Goal: Transaction & Acquisition: Purchase product/service

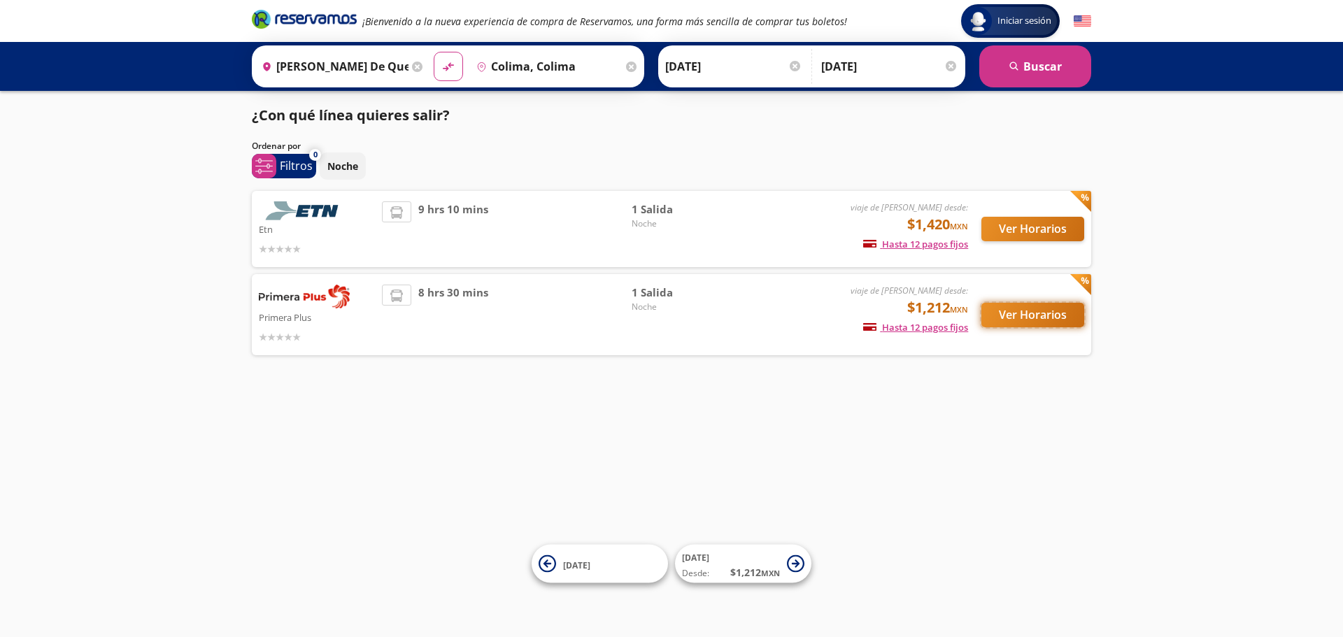
click at [1052, 316] on button "Ver Horarios" at bounding box center [1032, 315] width 103 height 24
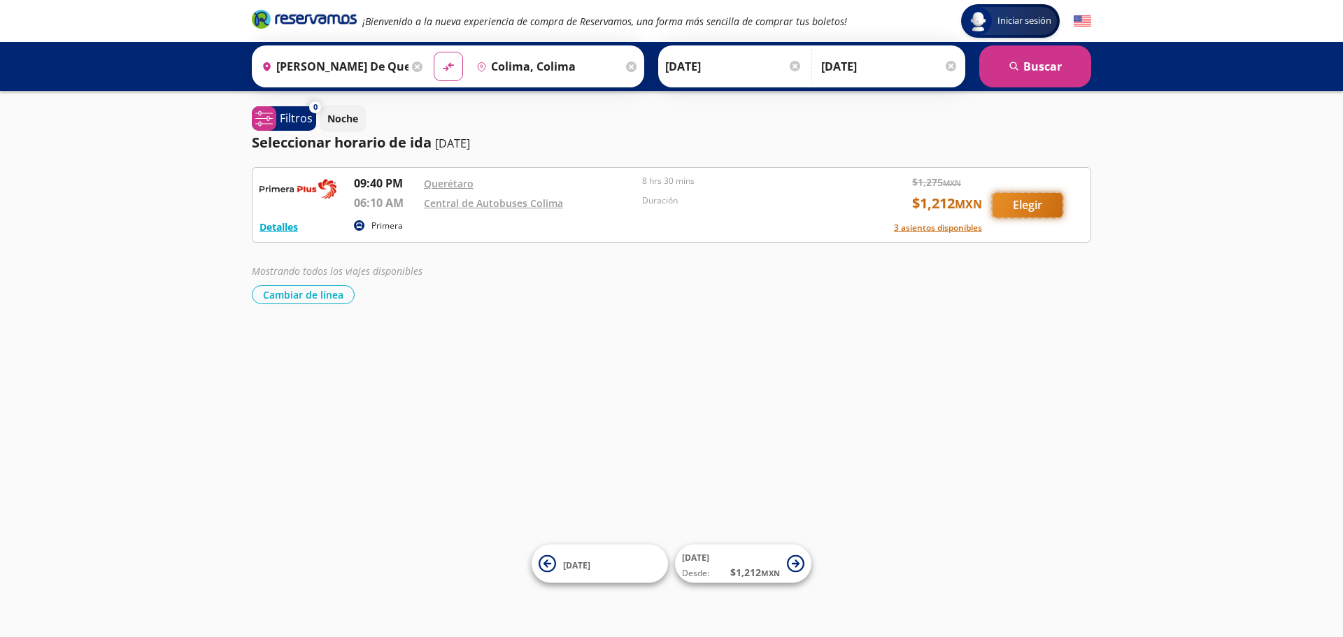
click at [1019, 211] on button "Elegir" at bounding box center [1028, 205] width 70 height 24
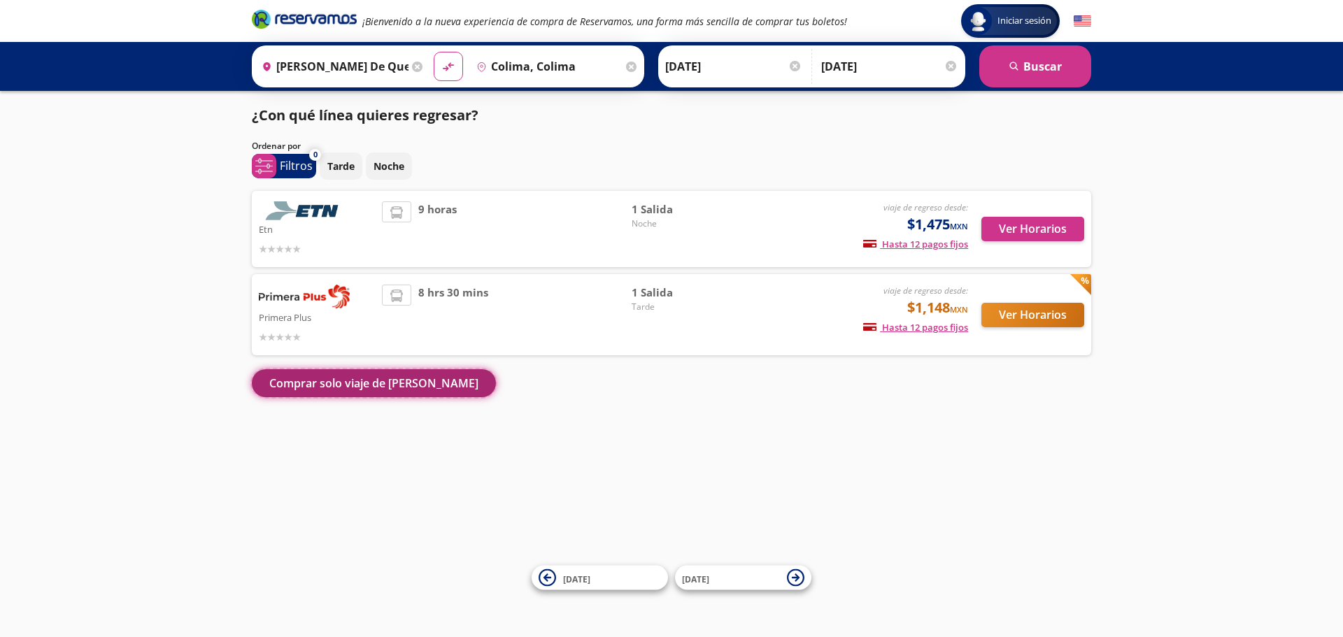
click at [321, 385] on button "Comprar solo viaje de [PERSON_NAME]" at bounding box center [374, 383] width 244 height 28
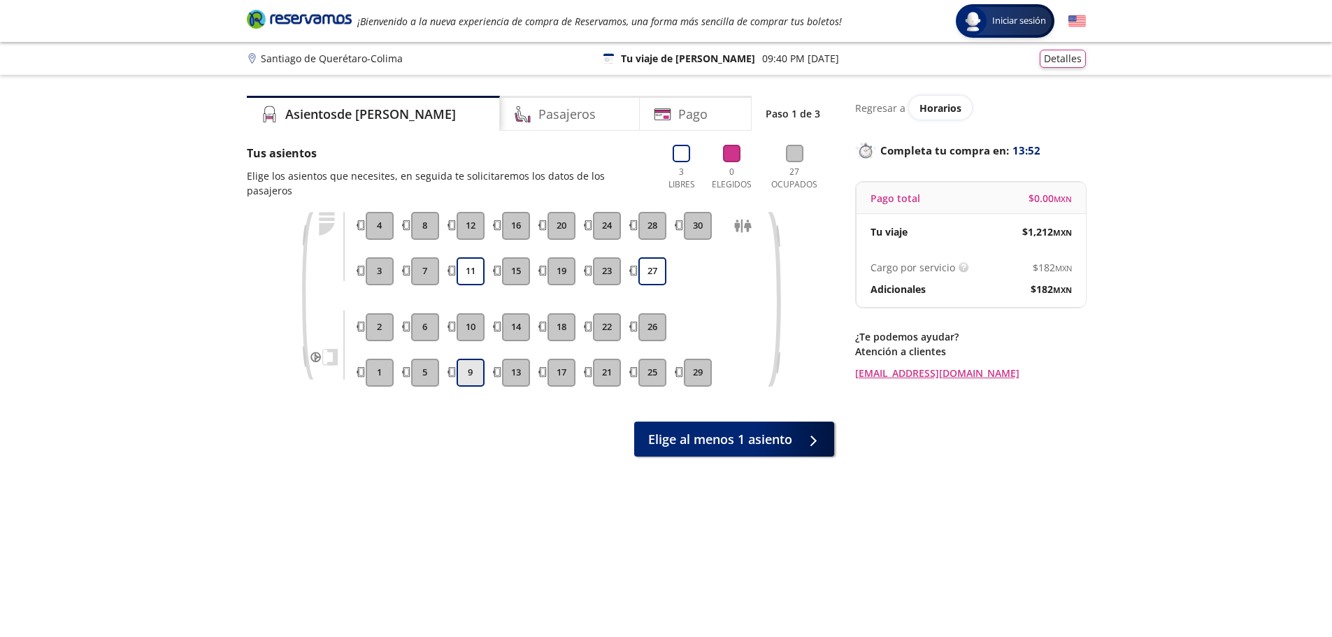
click at [471, 359] on button "9" at bounding box center [471, 373] width 28 height 28
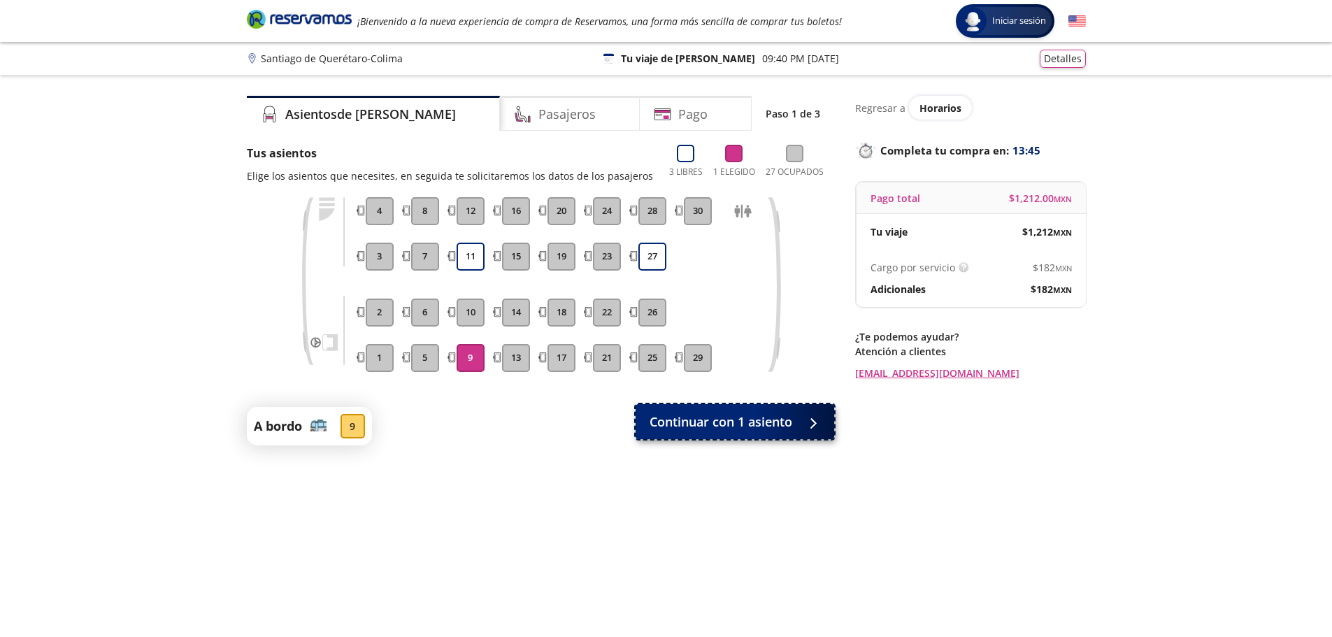
click at [711, 427] on span "Continuar con 1 asiento" at bounding box center [721, 422] width 143 height 19
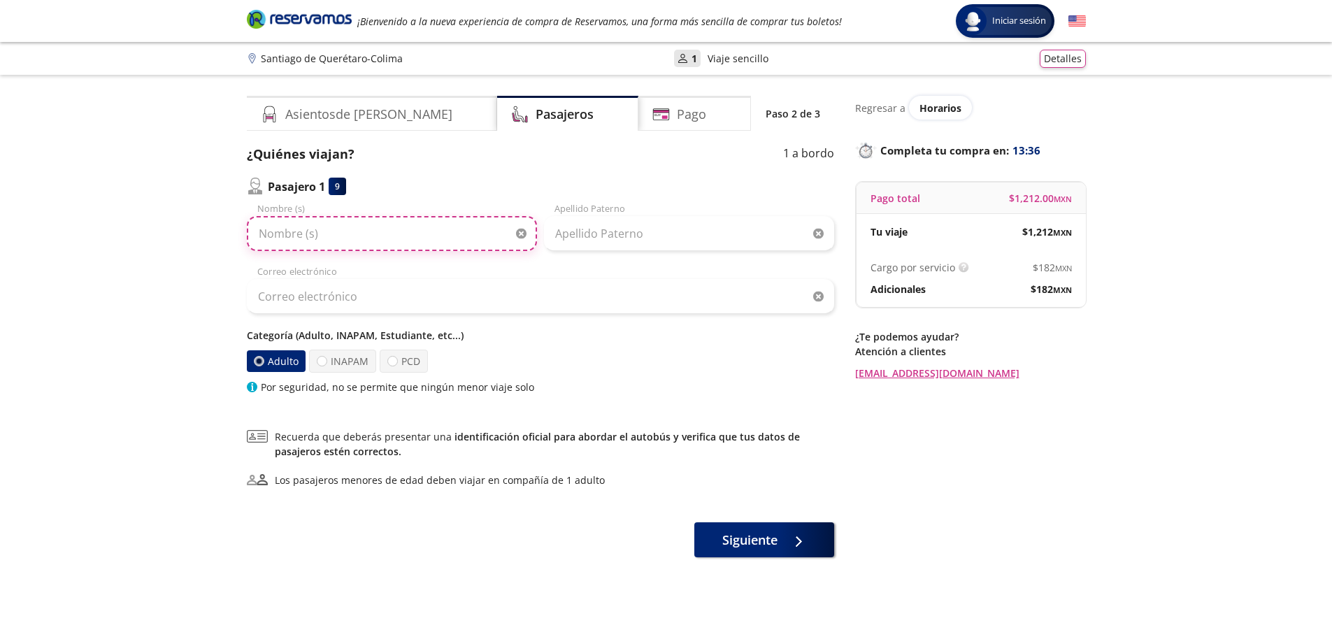
click at [304, 234] on input "Nombre (s)" at bounding box center [392, 233] width 290 height 35
type input "[PERSON_NAME]"
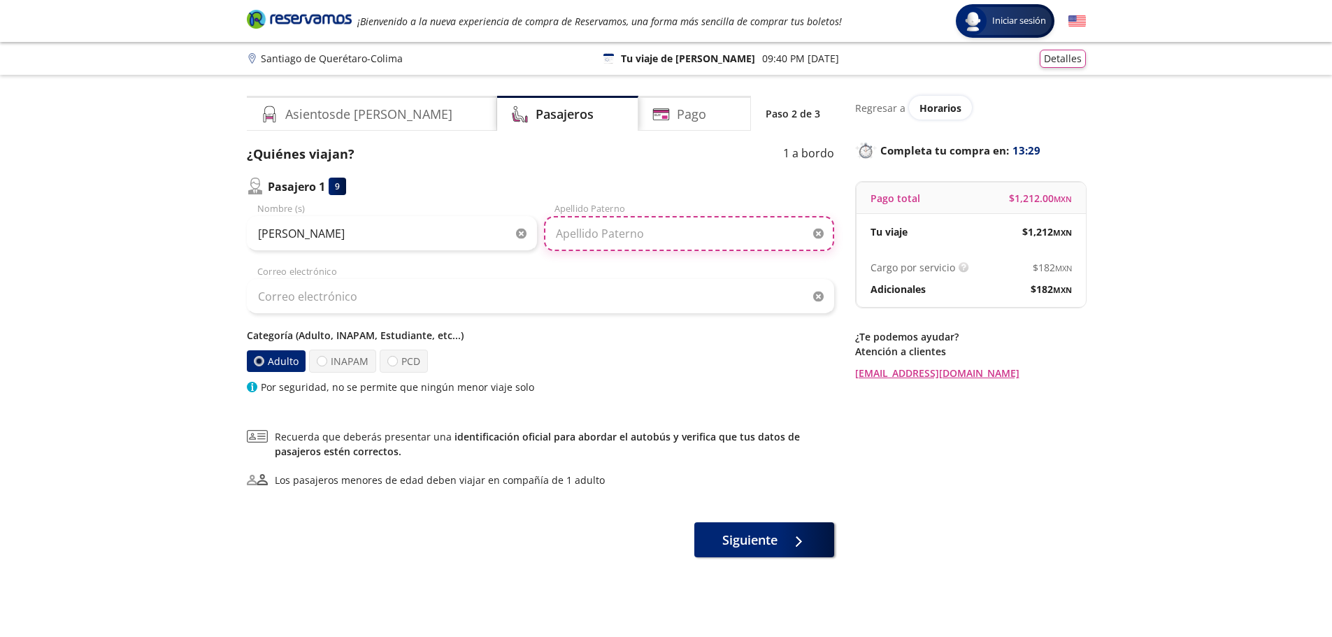
click at [594, 230] on input "Apellido Paterno" at bounding box center [689, 233] width 290 height 35
type input "[PERSON_NAME]"
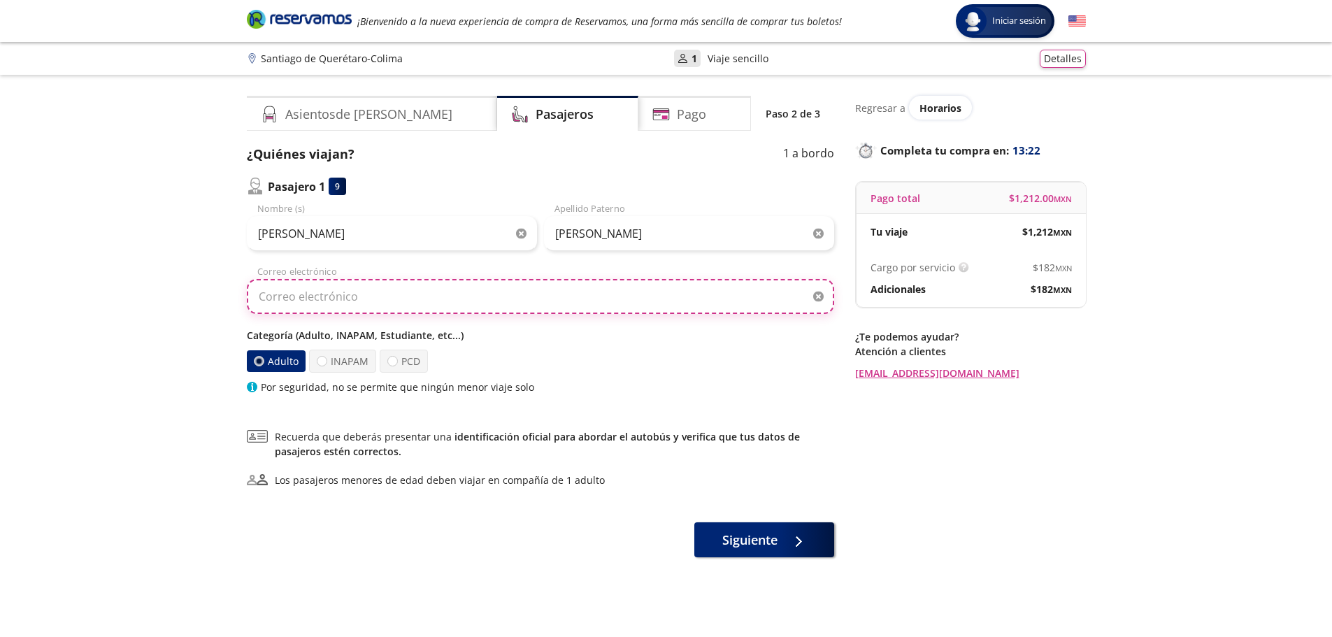
click at [367, 301] on input "Correo electrónico" at bounding box center [541, 296] width 588 height 35
type input "[EMAIL_ADDRESS][DOMAIN_NAME]"
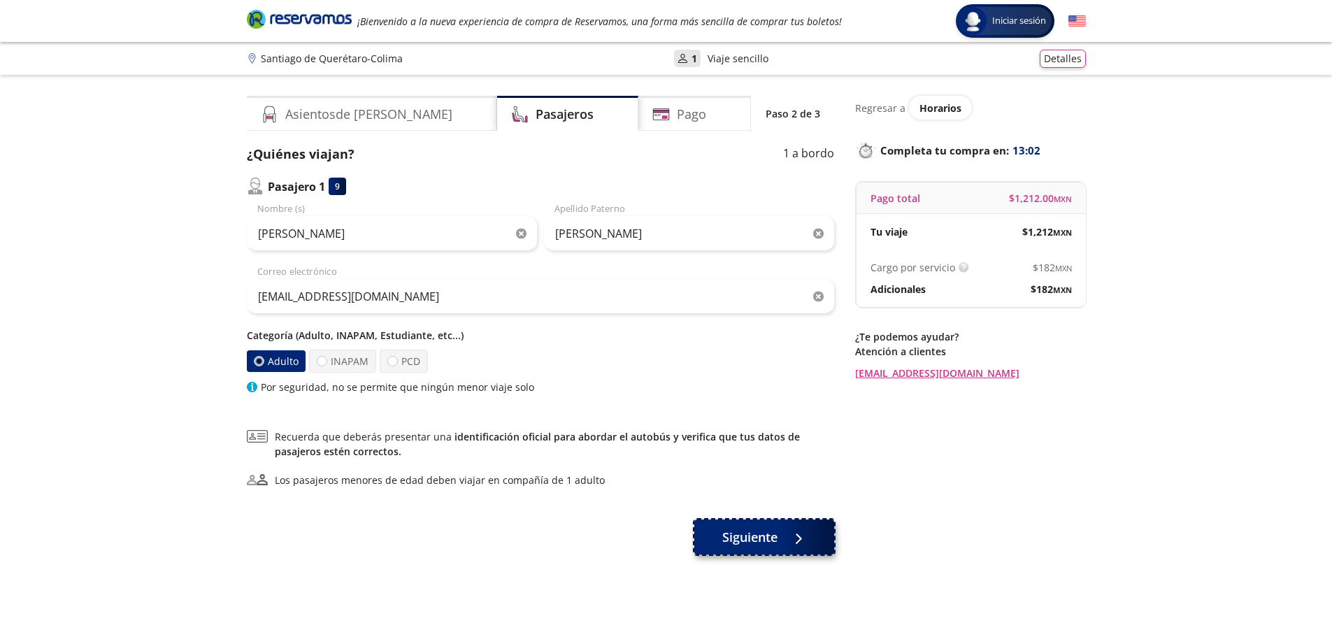
click at [747, 543] on span "Siguiente" at bounding box center [750, 537] width 55 height 19
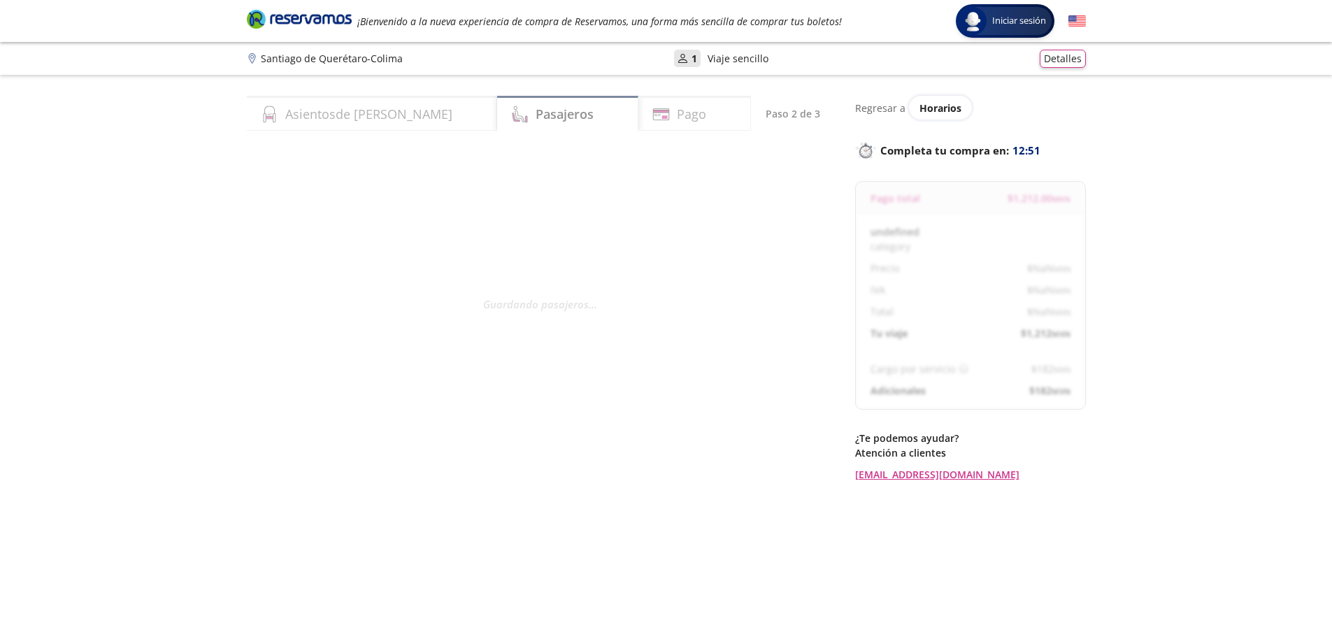
select select "MX"
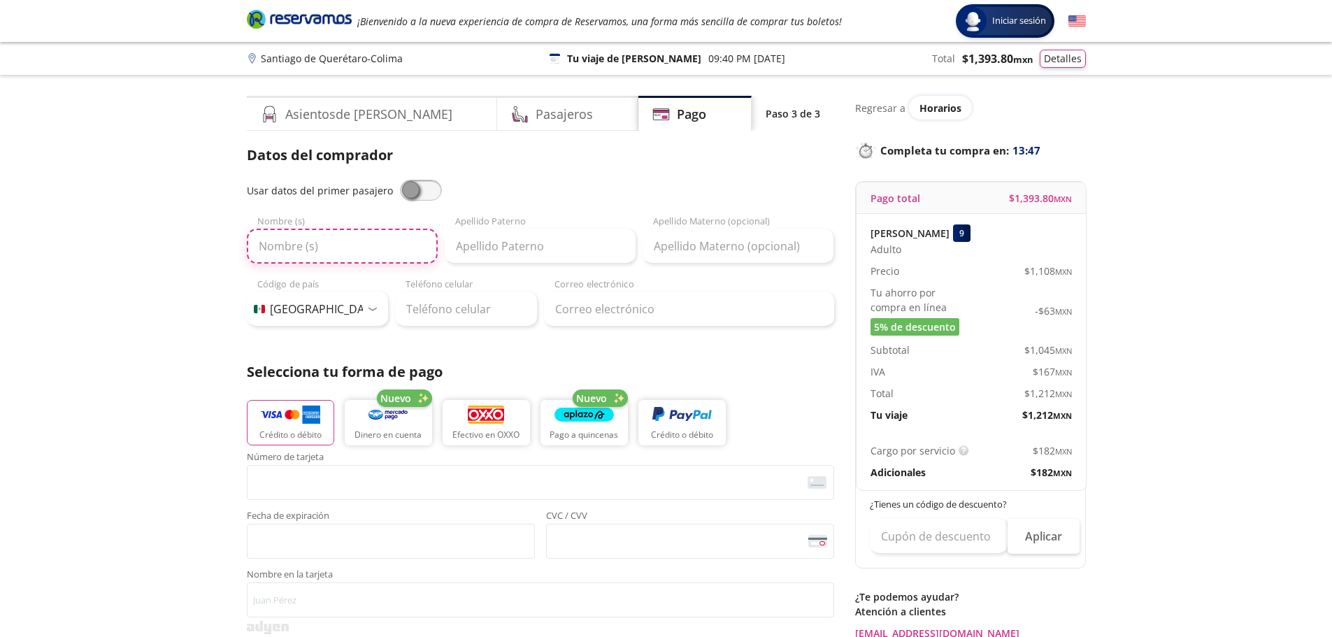
click at [301, 248] on input "Nombre (s)" at bounding box center [342, 246] width 191 height 35
type input "[PERSON_NAME]"
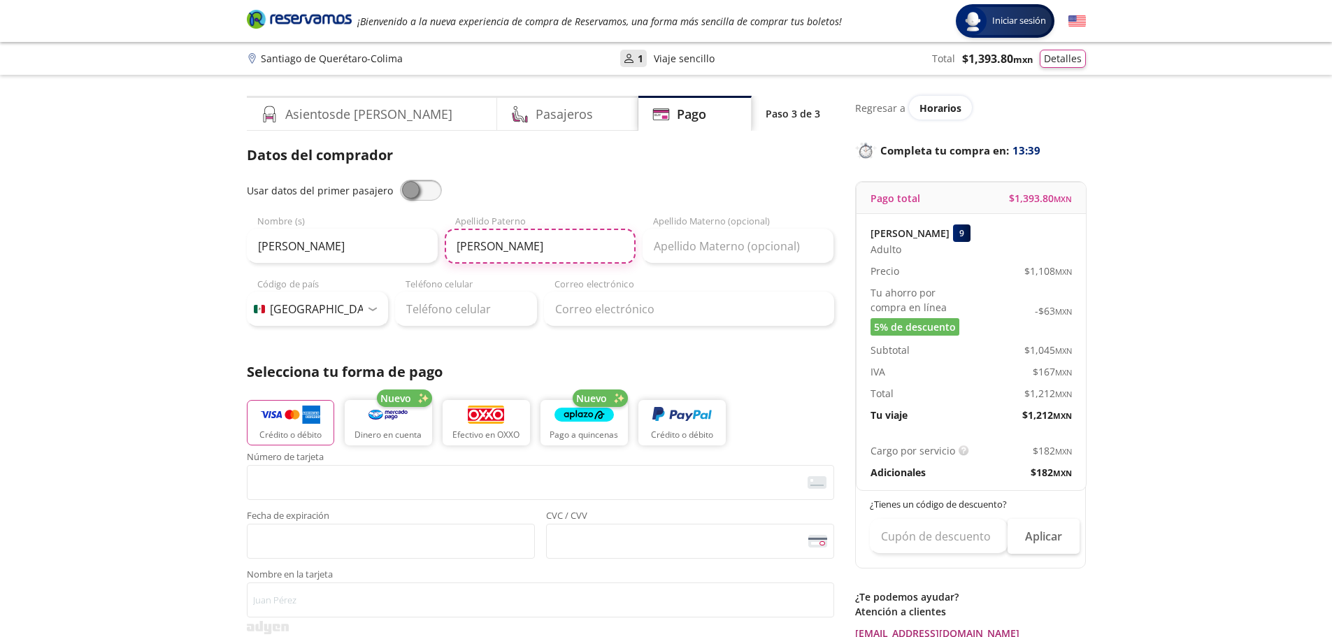
type input "[PERSON_NAME]"
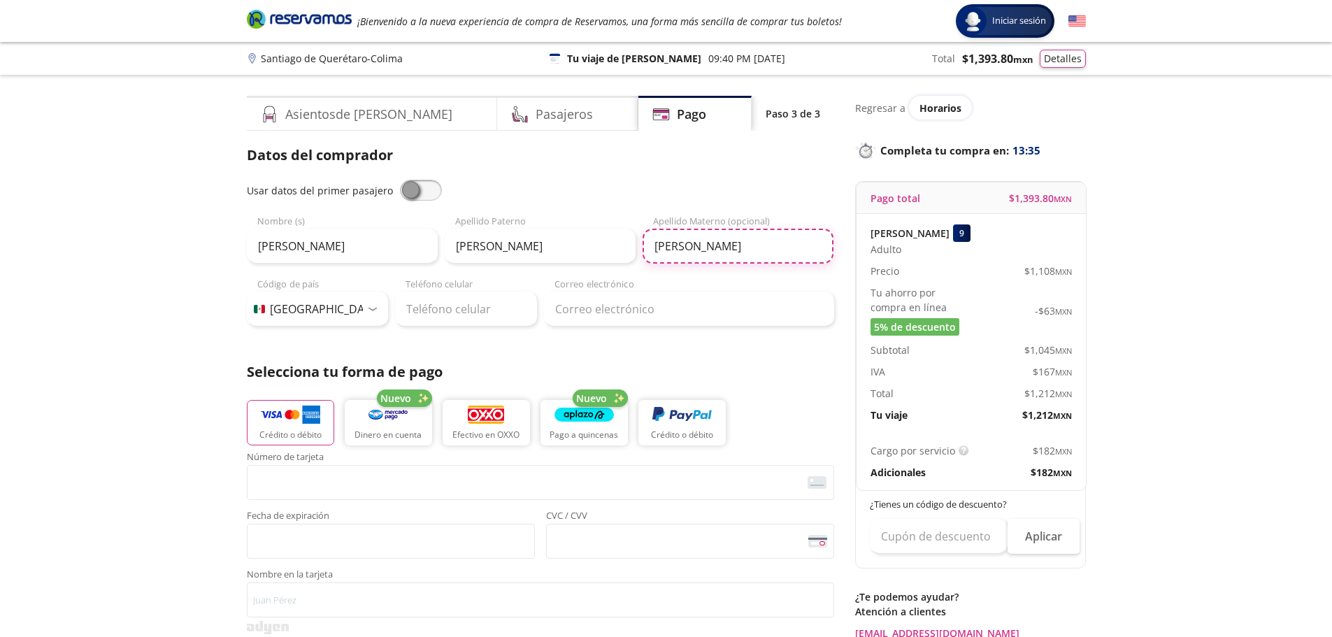
type input "[PERSON_NAME]"
click at [427, 308] on input "Teléfono celular" at bounding box center [466, 309] width 142 height 35
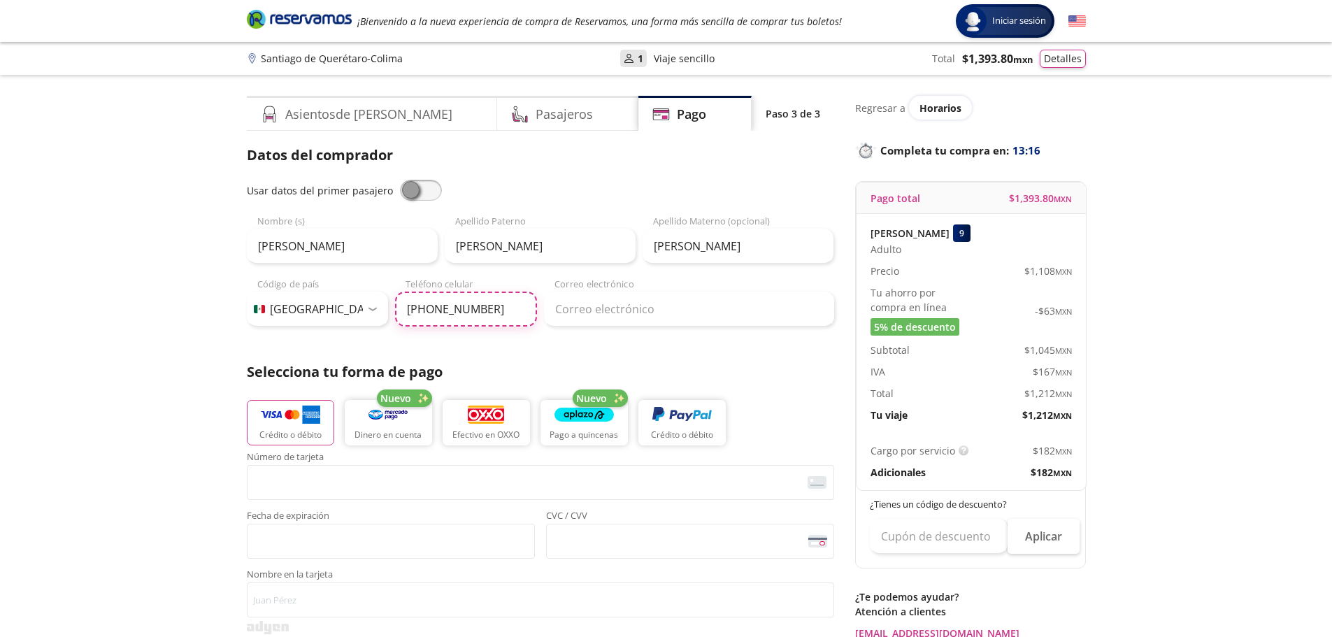
type input "[PHONE_NUMBER]"
click at [584, 313] on input "Correo electrónico" at bounding box center [689, 309] width 290 height 35
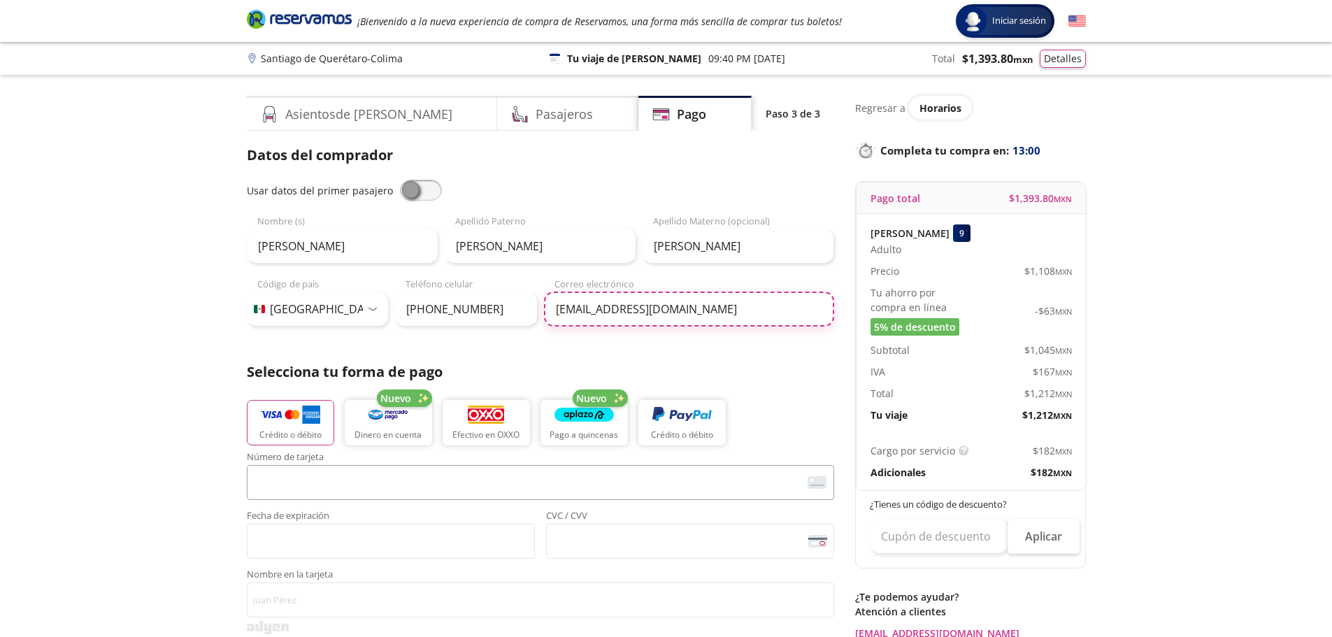
scroll to position [70, 0]
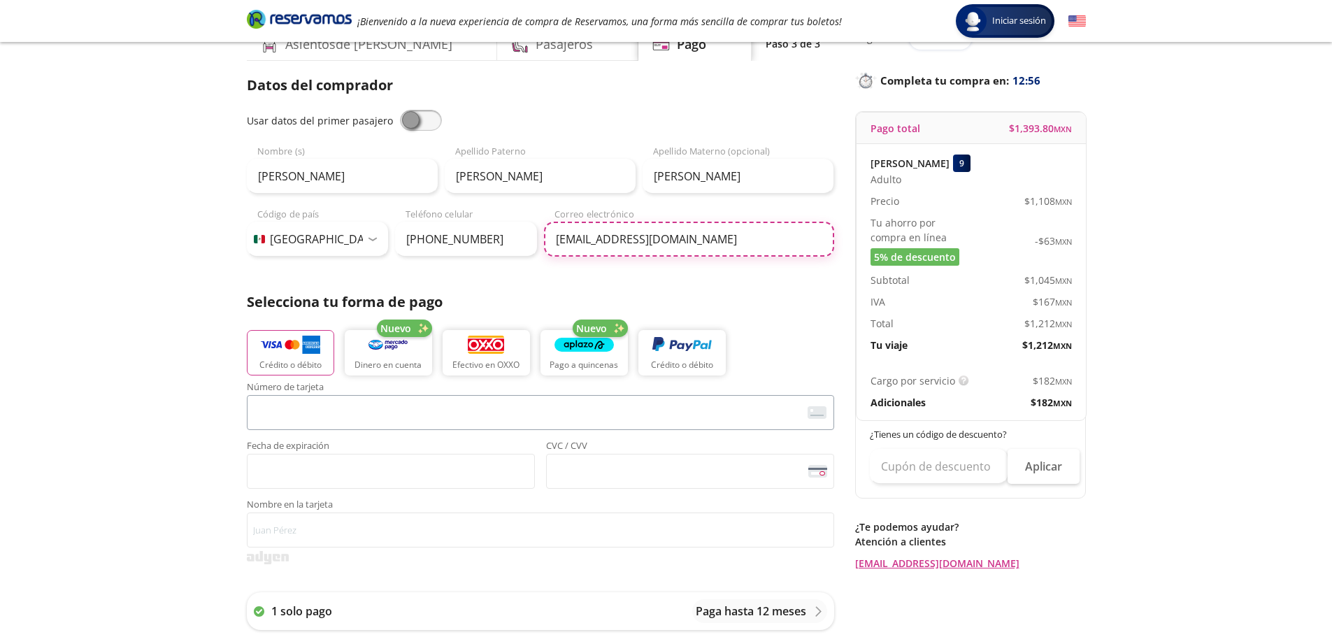
type input "[EMAIL_ADDRESS][DOMAIN_NAME]"
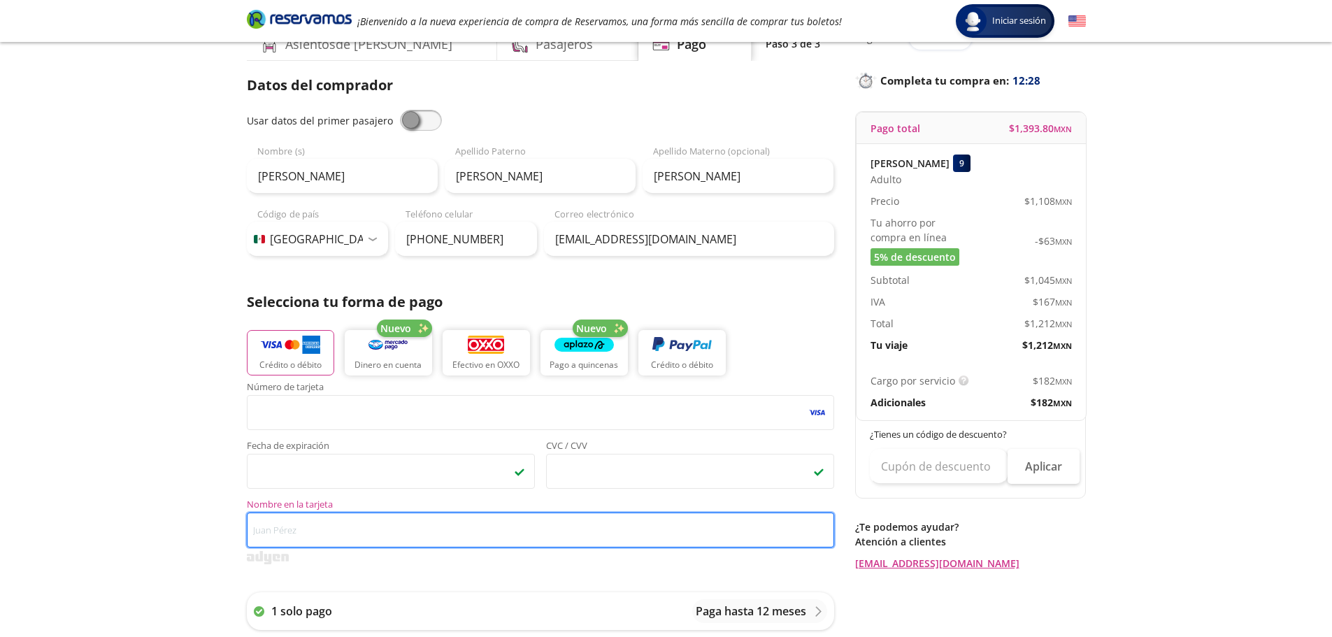
click at [297, 529] on input "Nombre en la tarjeta" at bounding box center [541, 530] width 588 height 35
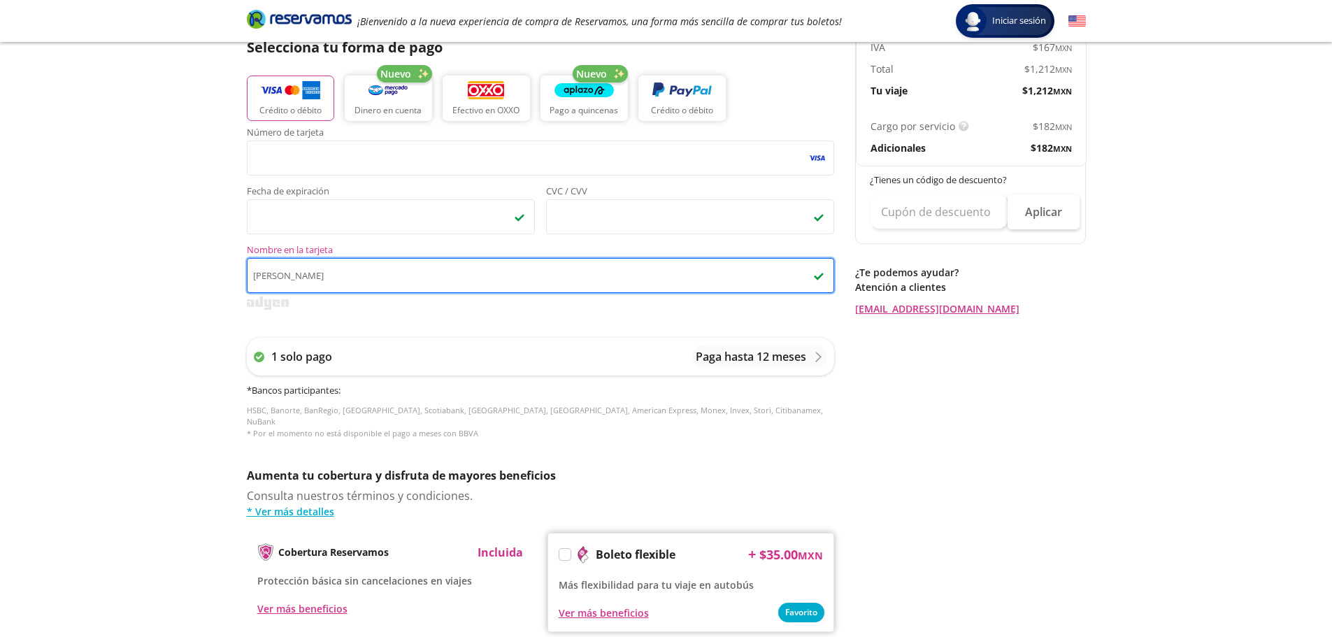
scroll to position [350, 0]
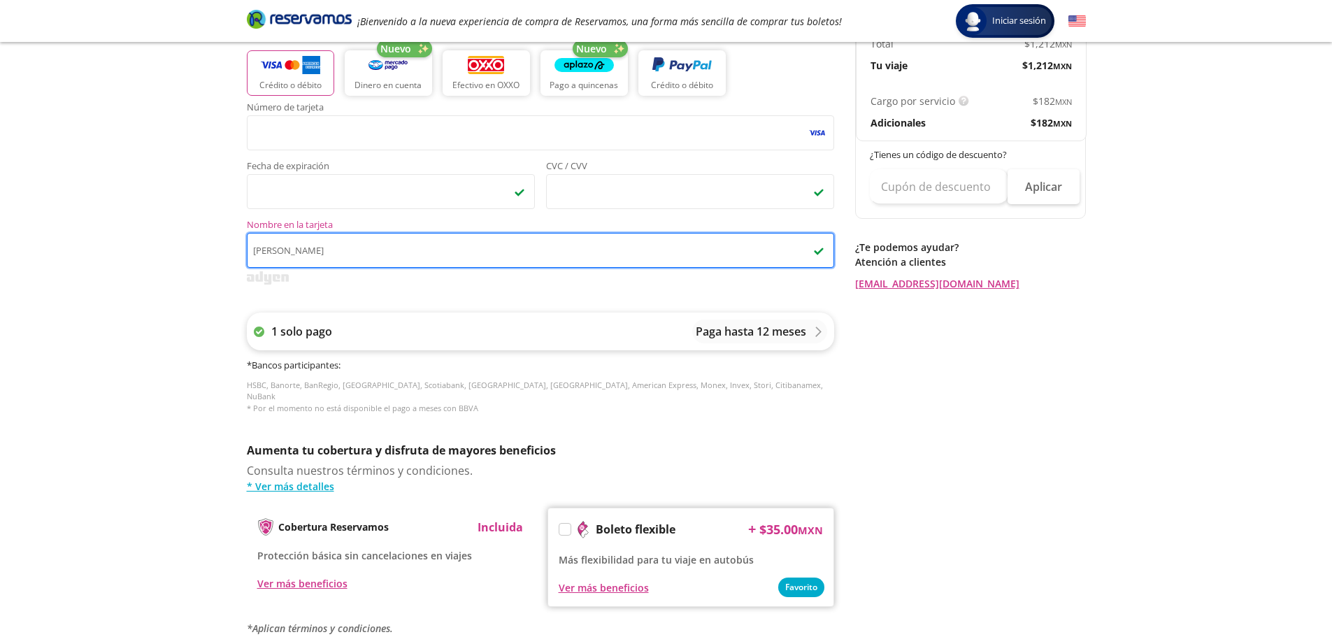
type input "[PERSON_NAME]"
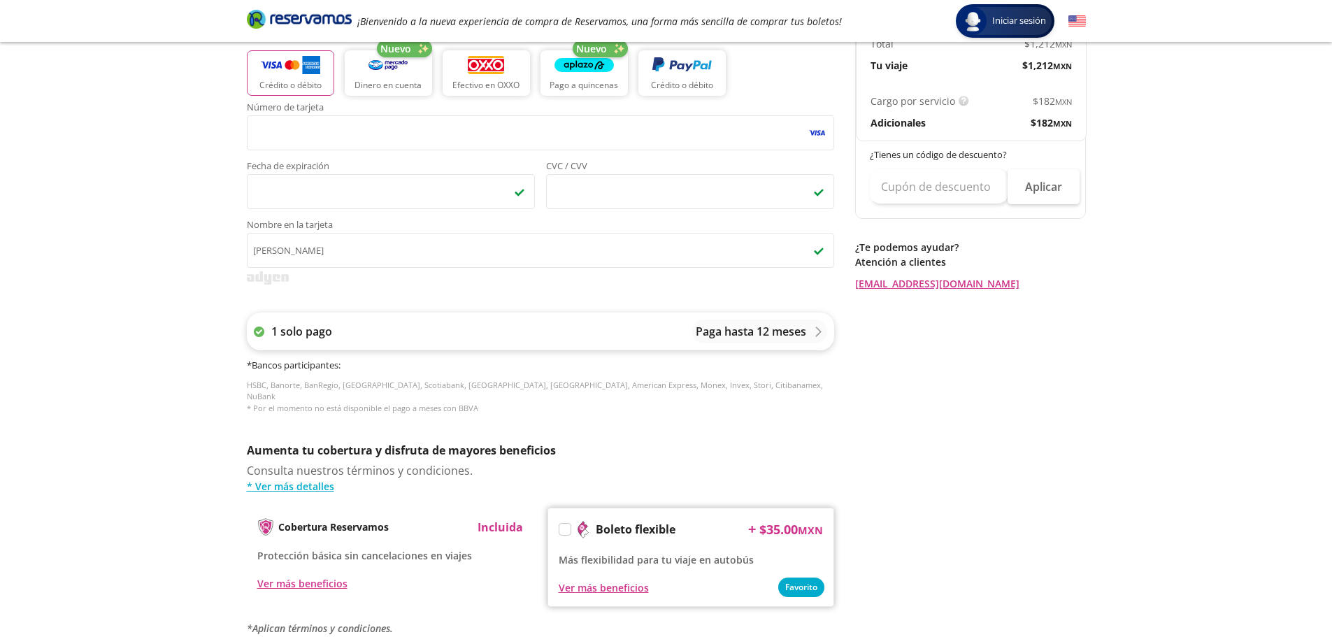
click at [797, 332] on p "Paga hasta 12 meses" at bounding box center [751, 331] width 111 height 17
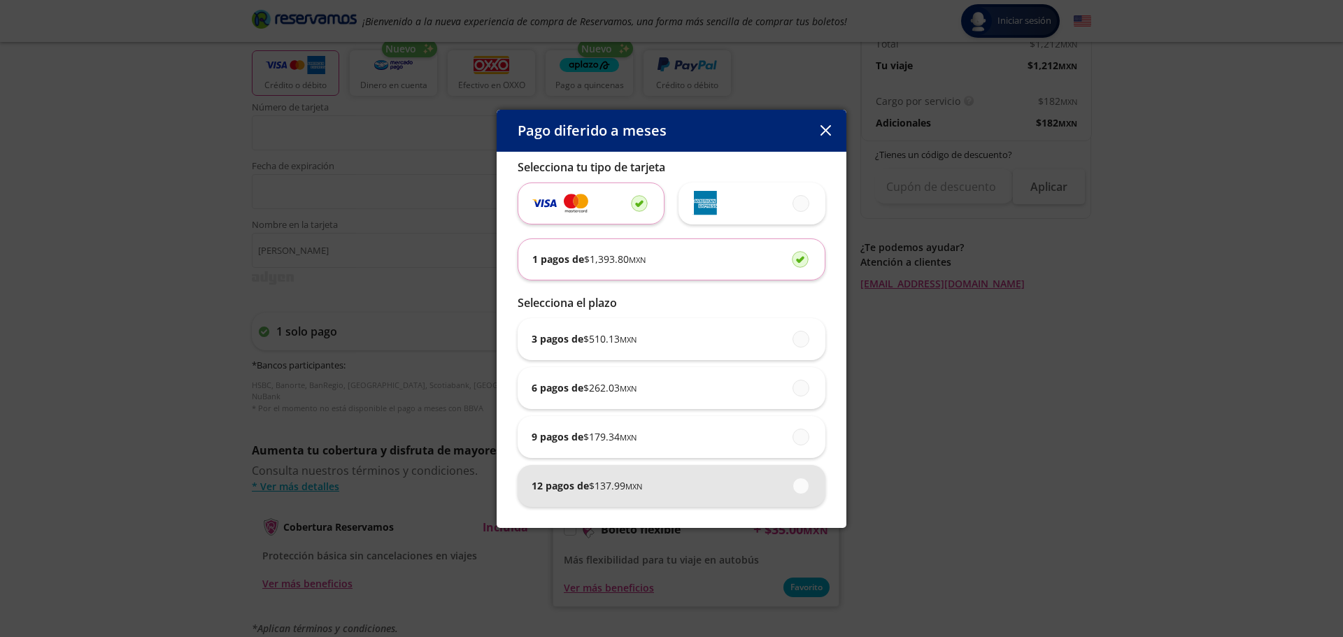
click at [643, 495] on div "12 pagos de $ 137.99 MXN" at bounding box center [672, 486] width 280 height 42
click at [792, 490] on input "12 pagos de $ 137.99 MXN" at bounding box center [796, 485] width 9 height 9
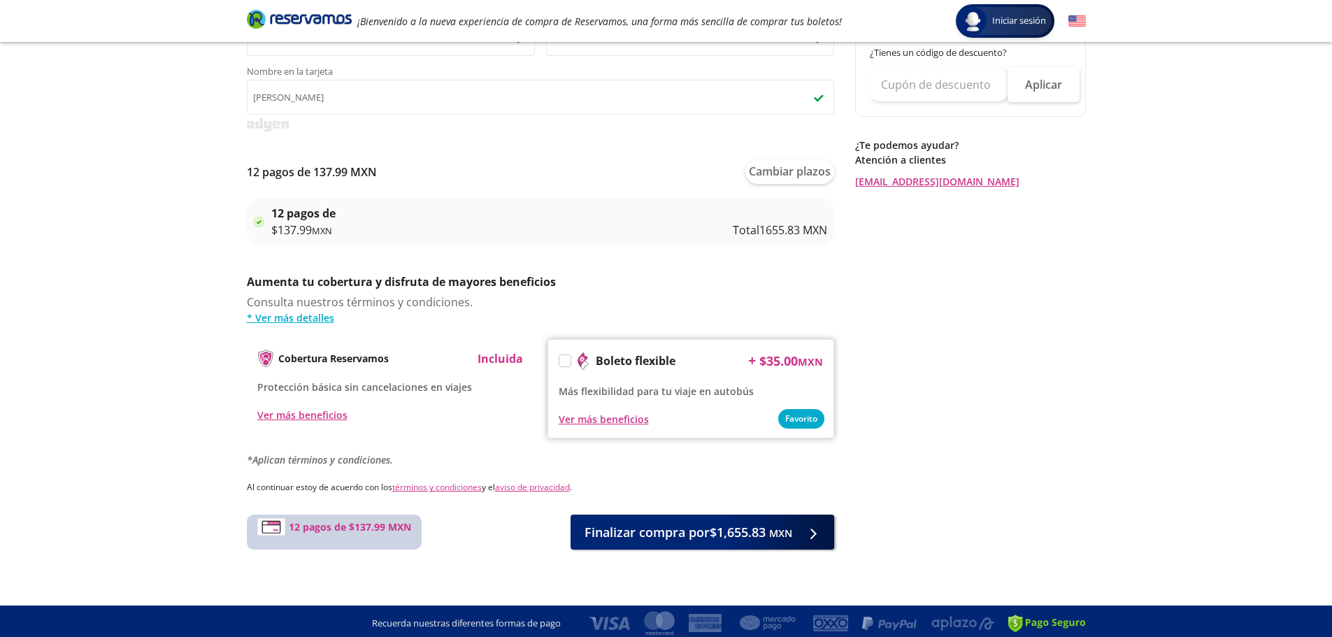
scroll to position [506, 0]
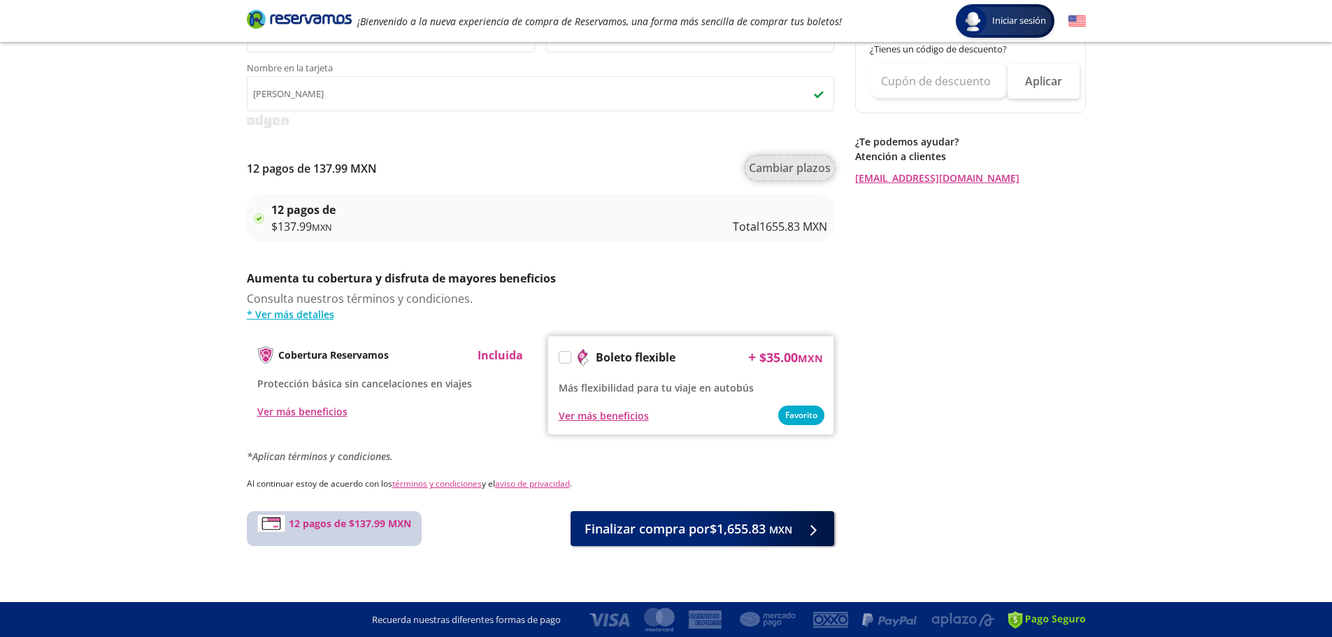
click at [795, 167] on button "Cambiar plazos" at bounding box center [790, 168] width 89 height 24
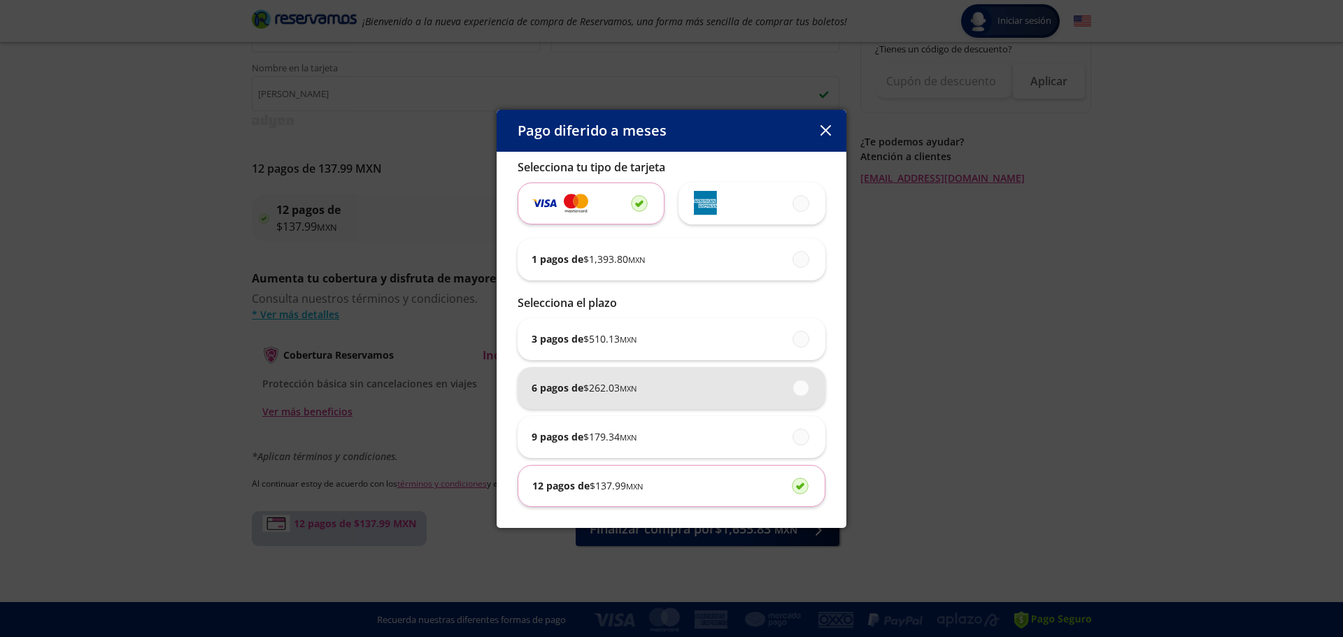
click at [620, 387] on span "$ 262.03 MXN" at bounding box center [609, 387] width 53 height 15
click at [792, 387] on input "6 pagos de $ 262.03 MXN" at bounding box center [796, 387] width 9 height 9
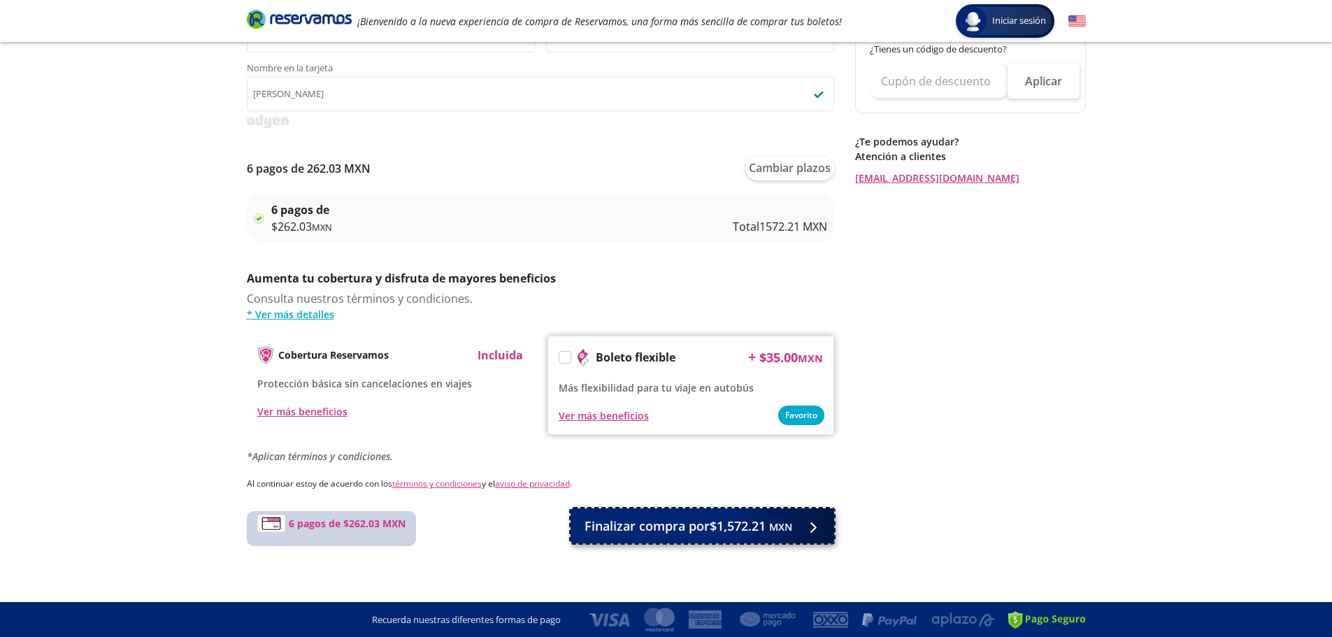
click at [709, 524] on span "Finalizar compra por $1,572.21 MXN" at bounding box center [689, 526] width 208 height 19
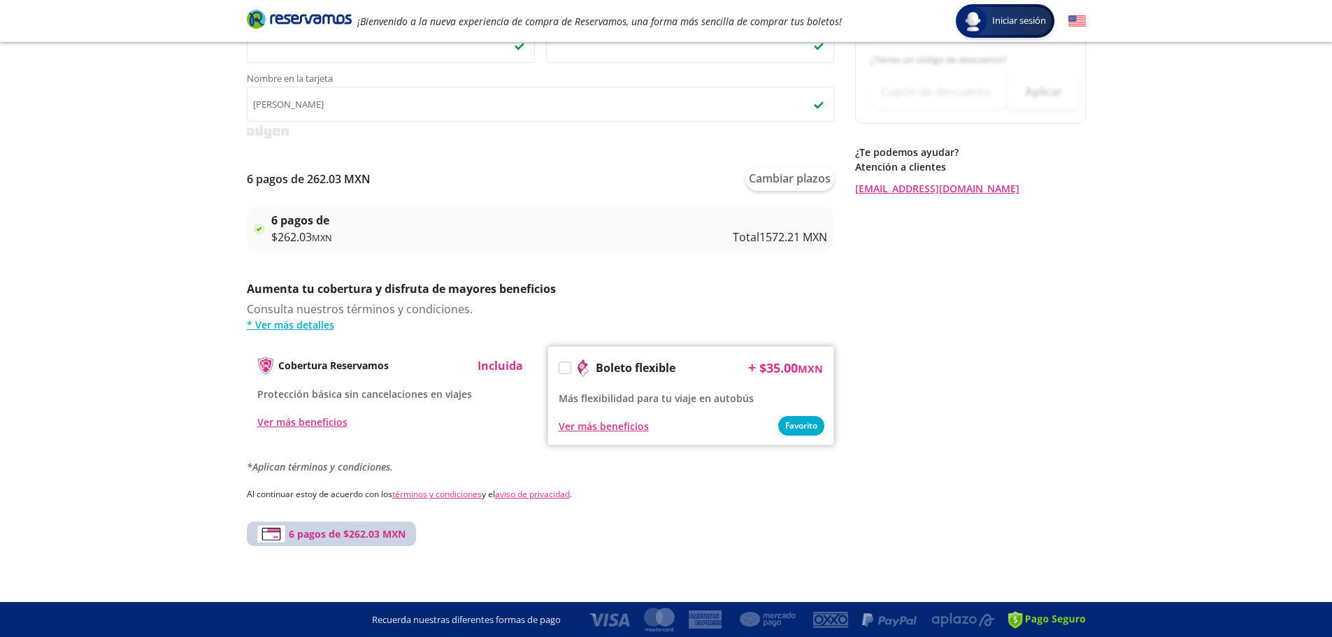
scroll to position [0, 0]
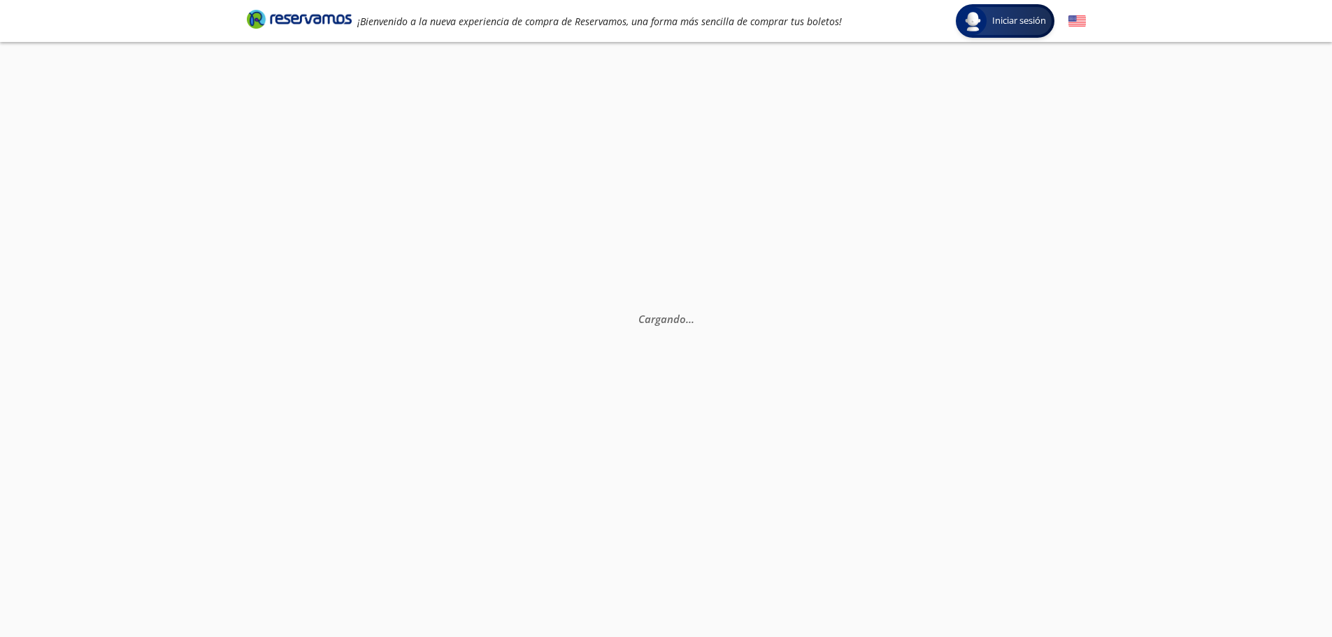
select select "MX"
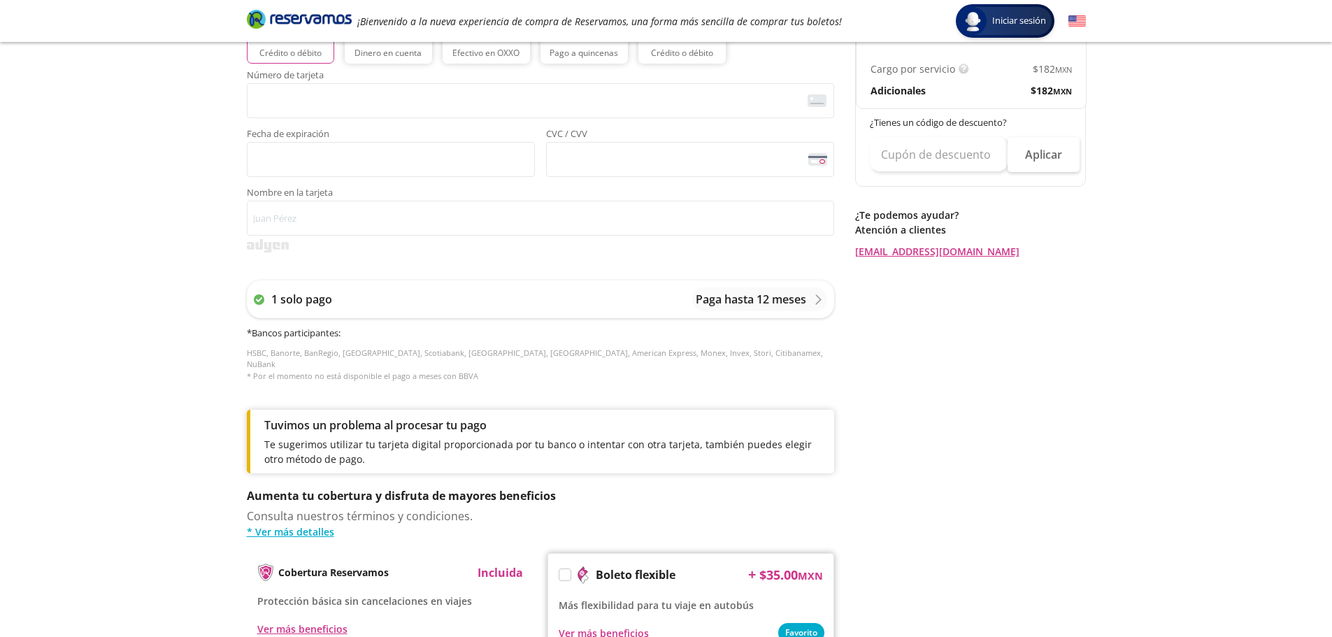
scroll to position [350, 0]
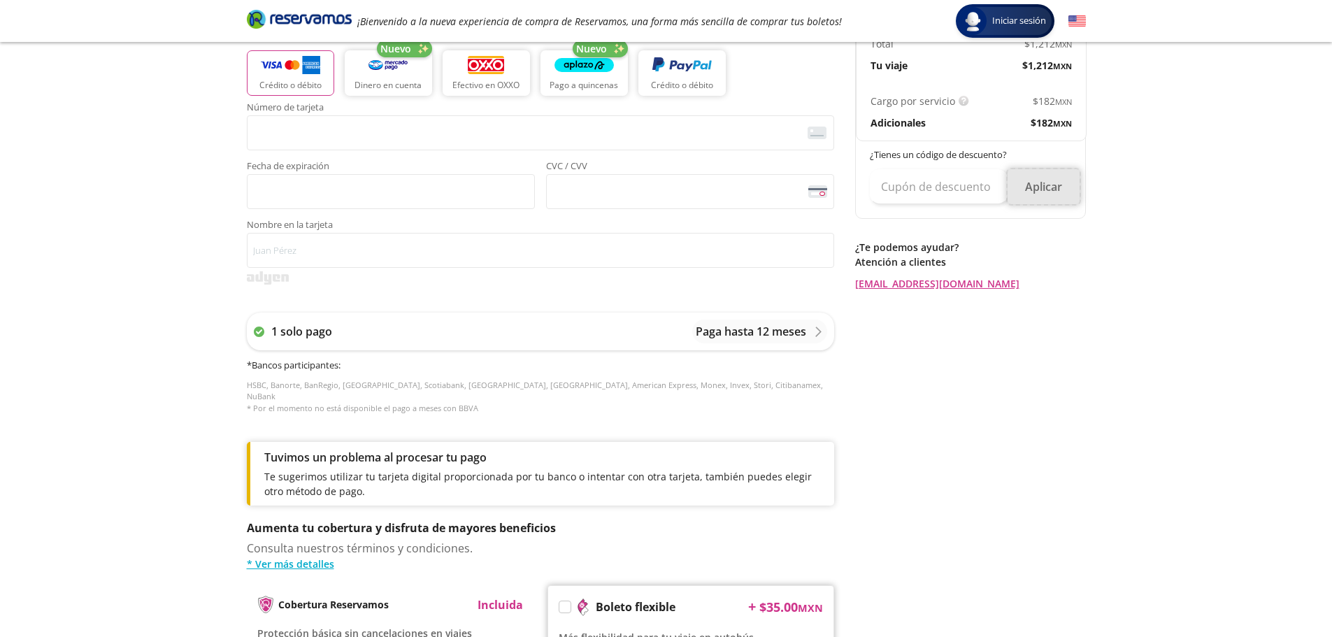
click at [1051, 185] on button "Aplicar" at bounding box center [1044, 186] width 72 height 35
click at [989, 188] on input "text" at bounding box center [939, 186] width 138 height 35
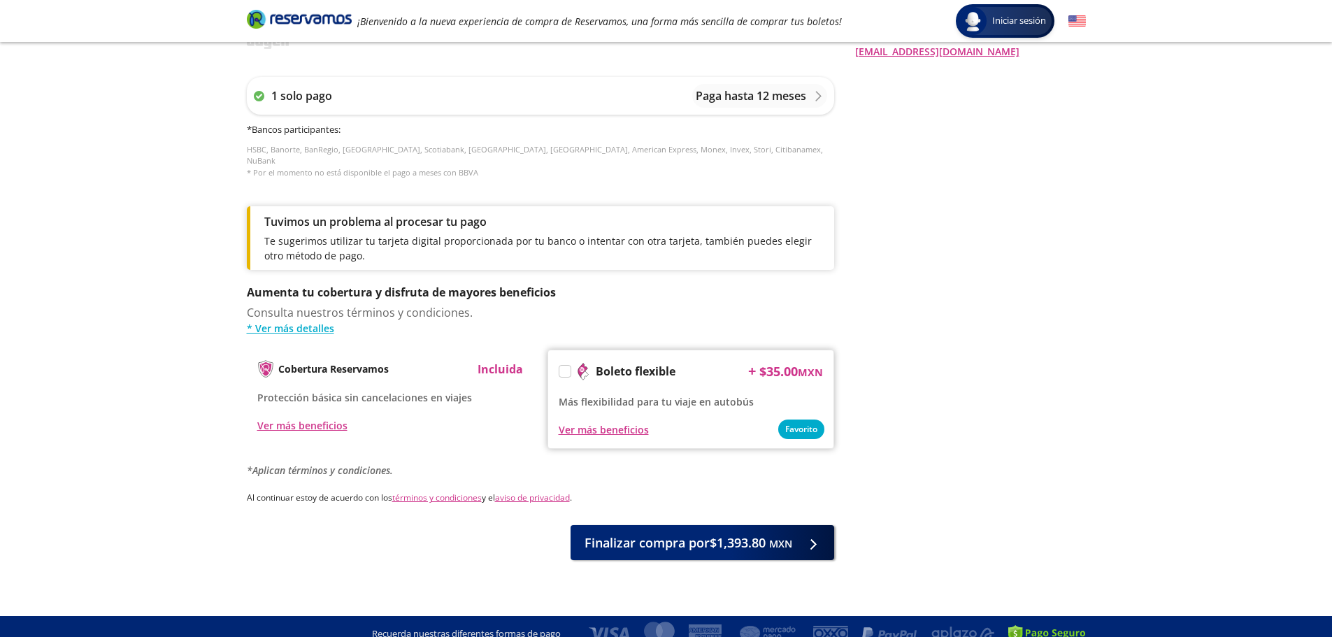
scroll to position [588, 0]
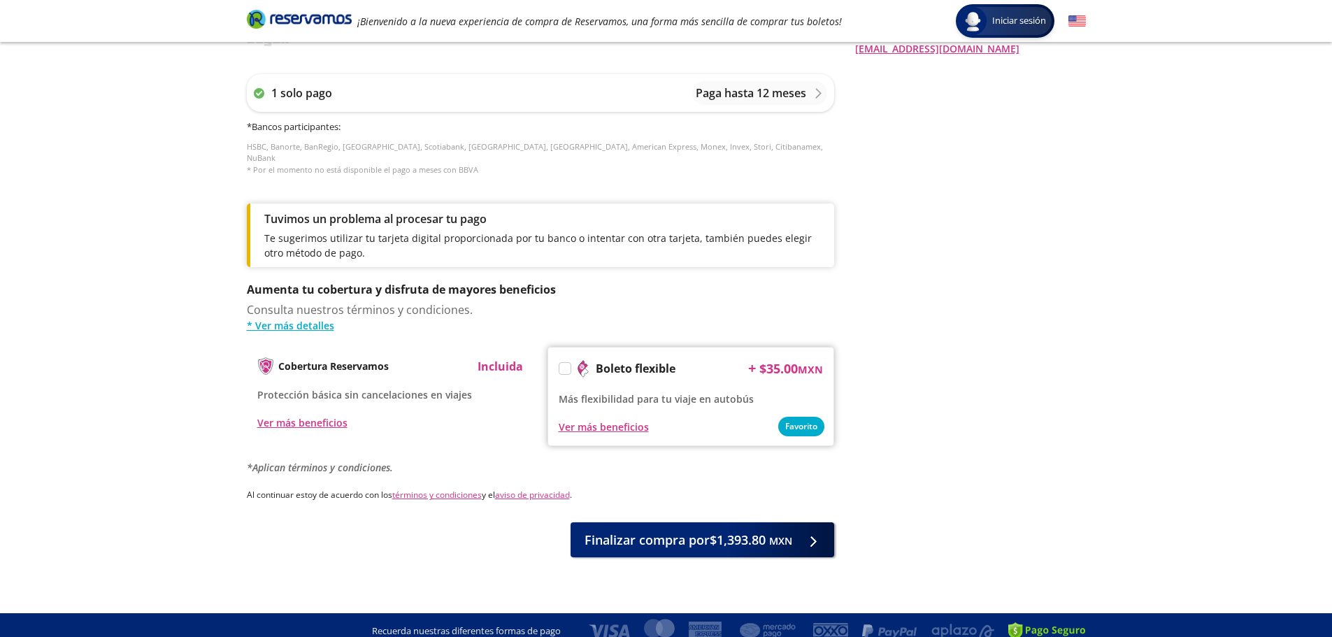
click at [1071, 174] on div "Regresar a Horarios Completa tu compra en : 10:37 Pago total $ 1,393.80 MXN [PE…" at bounding box center [970, 33] width 231 height 1050
click at [732, 533] on span "Finalizar compra por $1,393.80 MXN" at bounding box center [689, 537] width 208 height 19
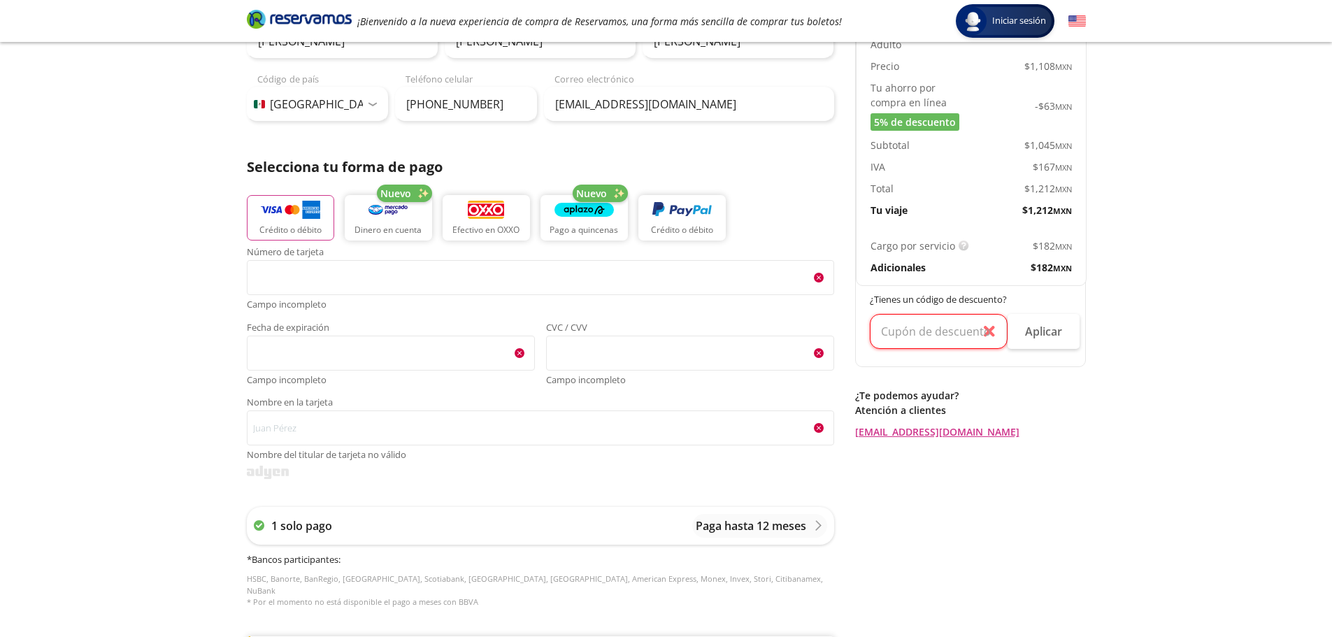
scroll to position [194, 0]
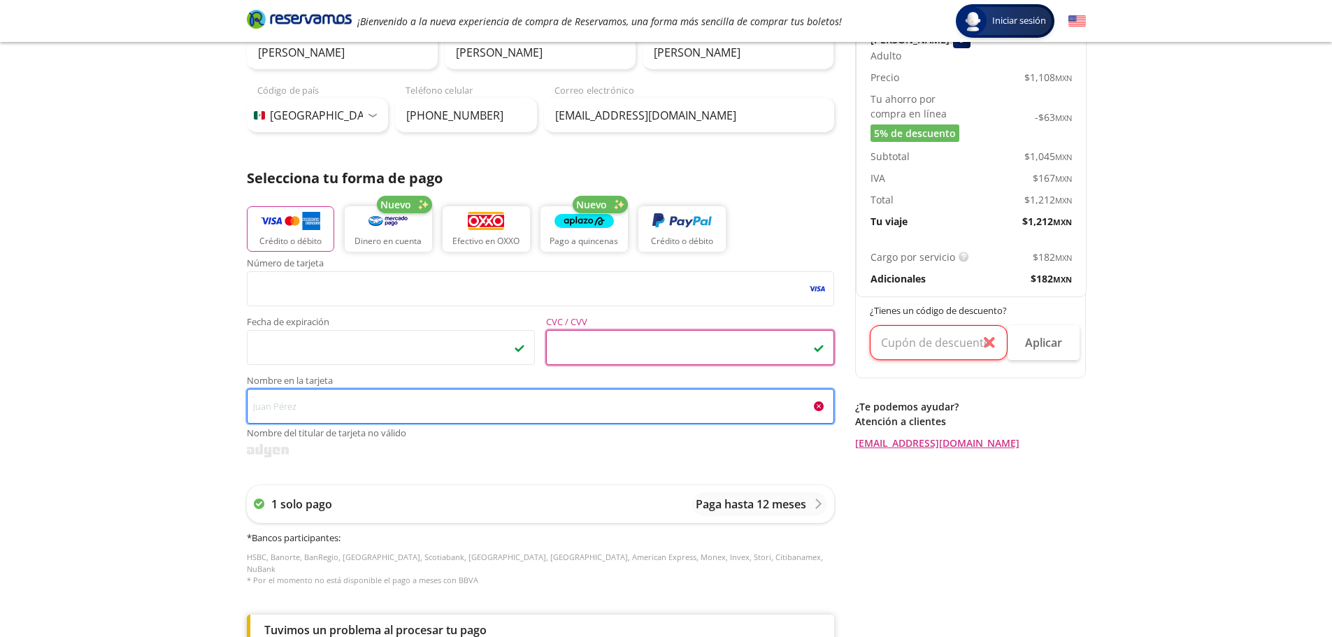
click at [325, 407] on input "Nombre en la tarjeta Nombre del titular de tarjeta no válido" at bounding box center [541, 406] width 588 height 35
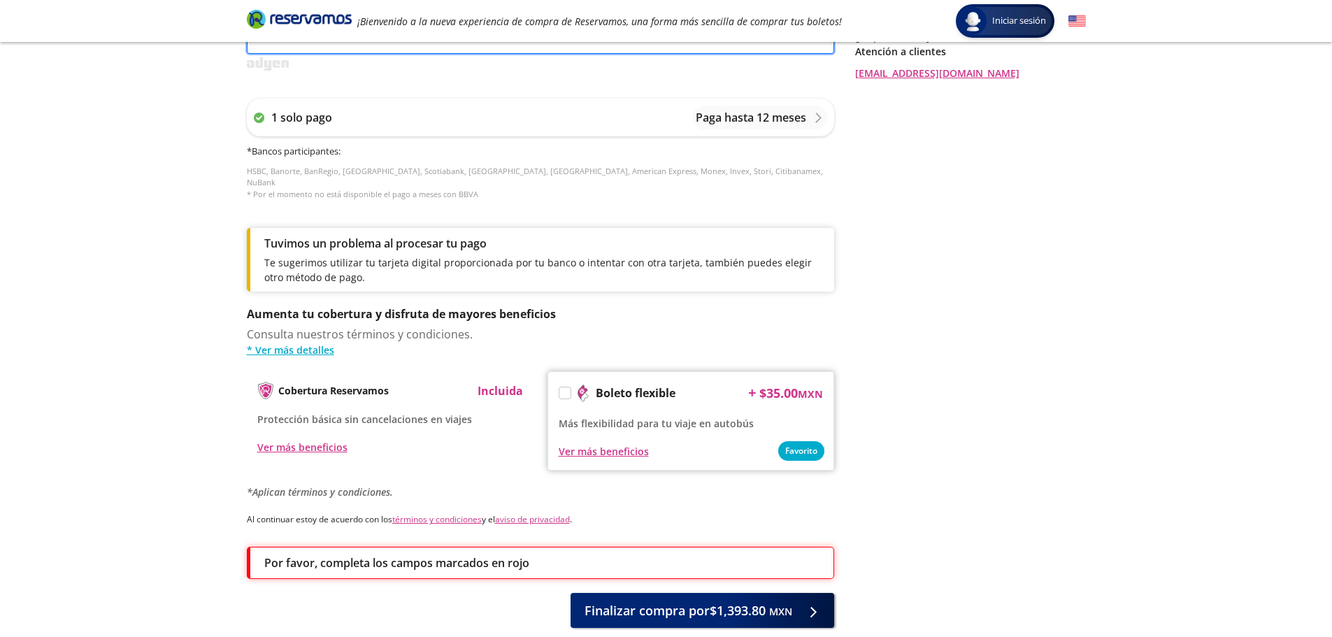
scroll to position [564, 0]
type input "[PERSON_NAME]"
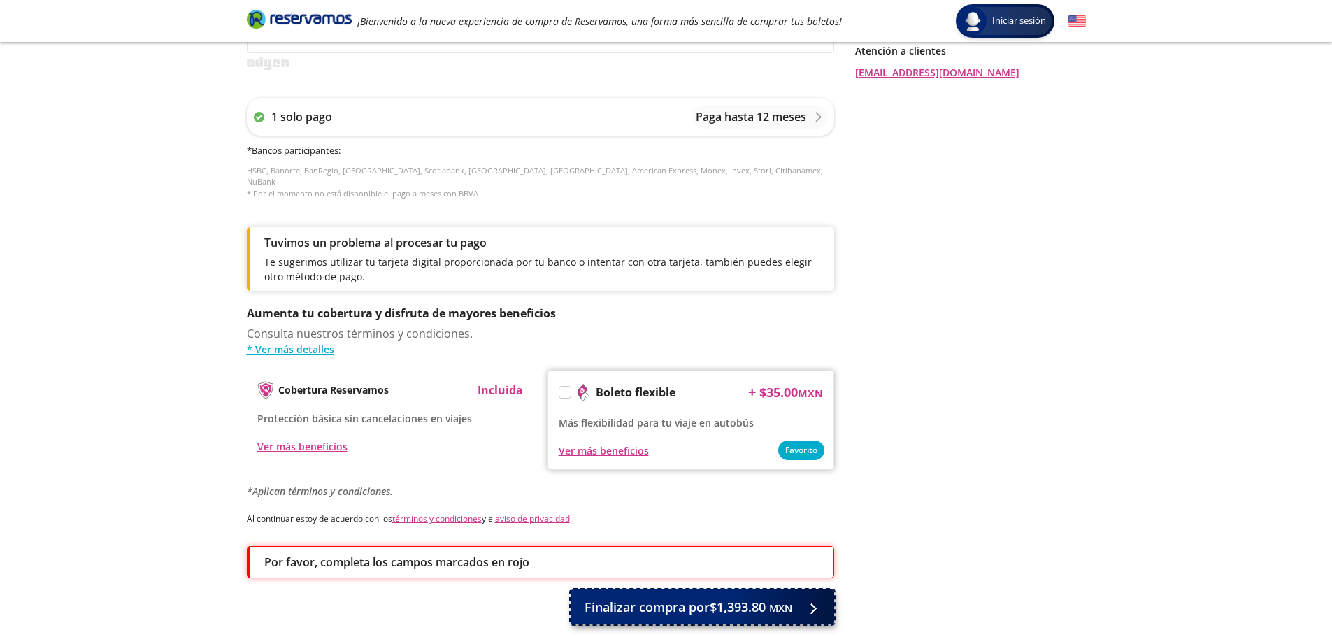
click at [763, 598] on span "Finalizar compra por $1,393.80 MXN" at bounding box center [689, 607] width 208 height 19
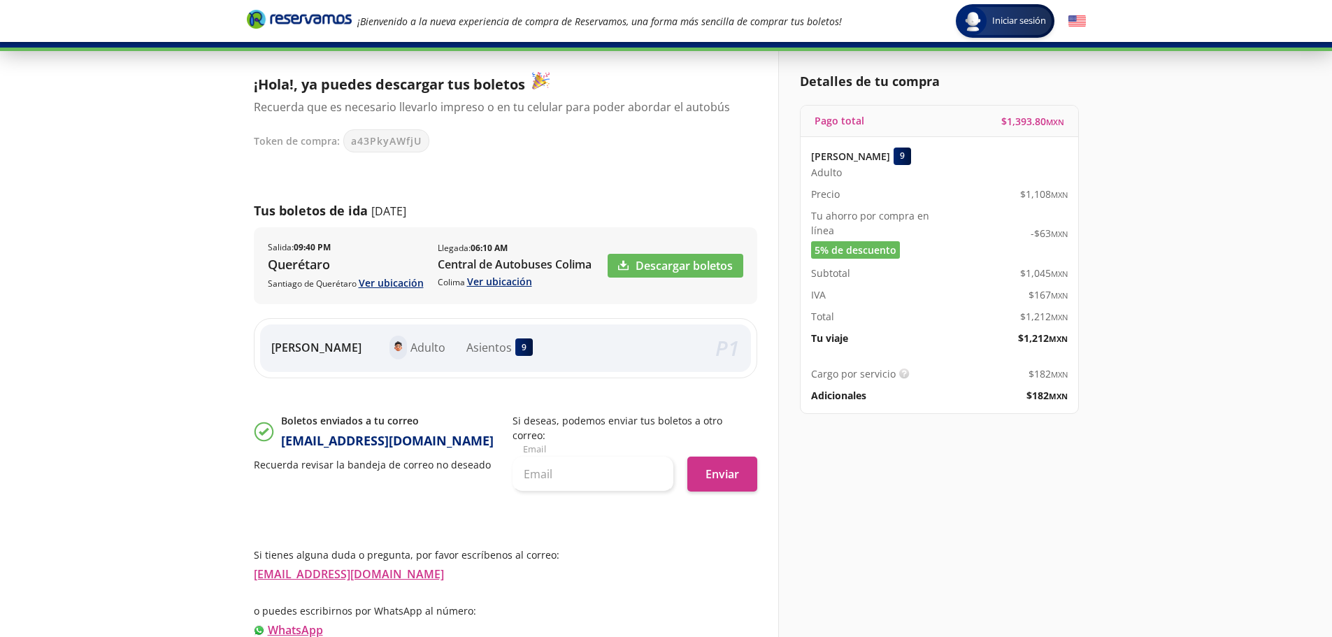
scroll to position [113, 0]
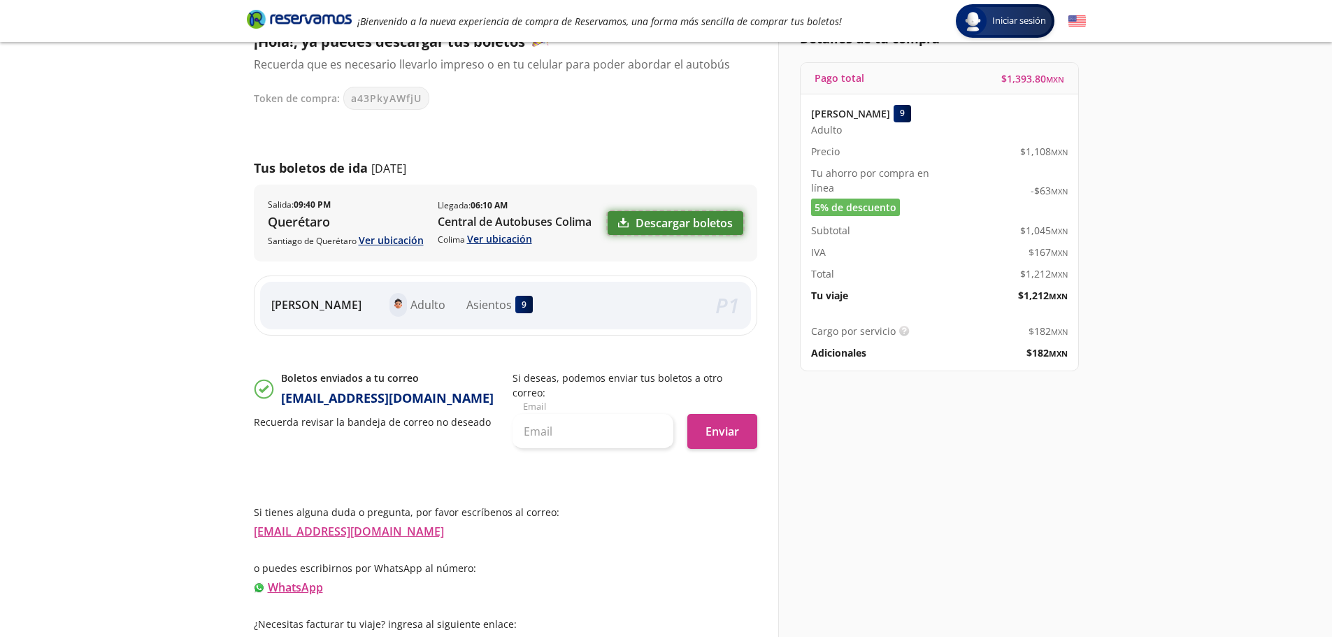
click at [694, 225] on link "Descargar boletos" at bounding box center [676, 223] width 136 height 24
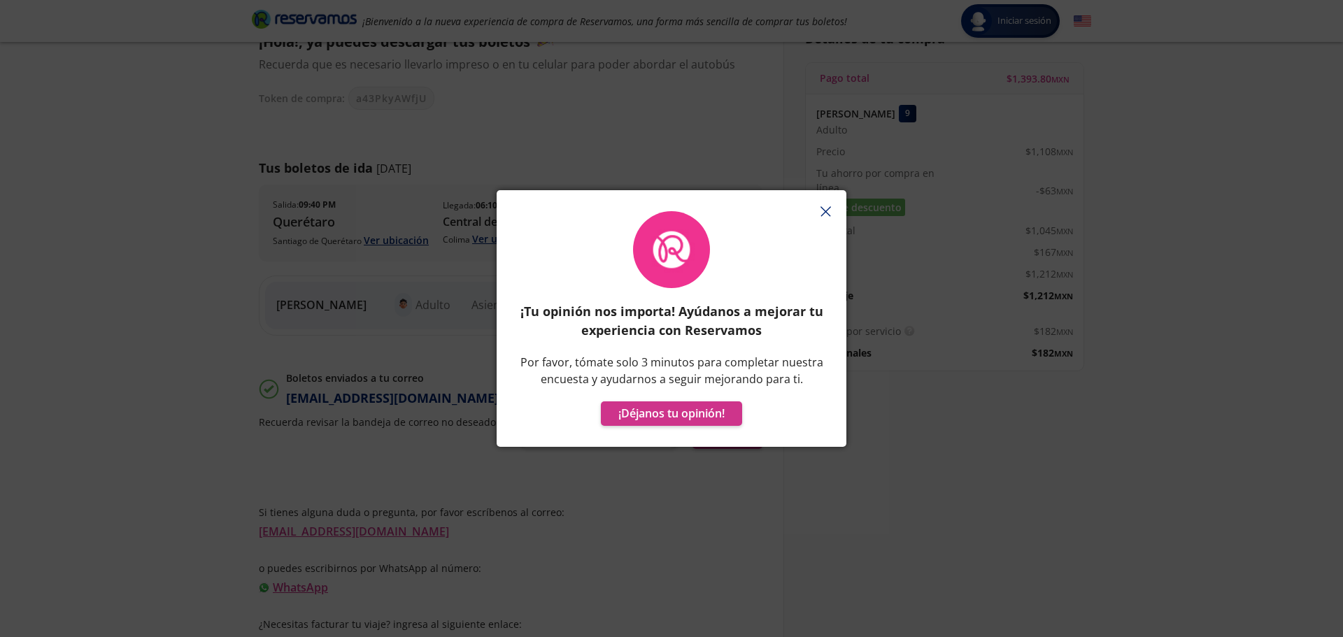
click at [827, 213] on icon "button" at bounding box center [825, 211] width 10 height 10
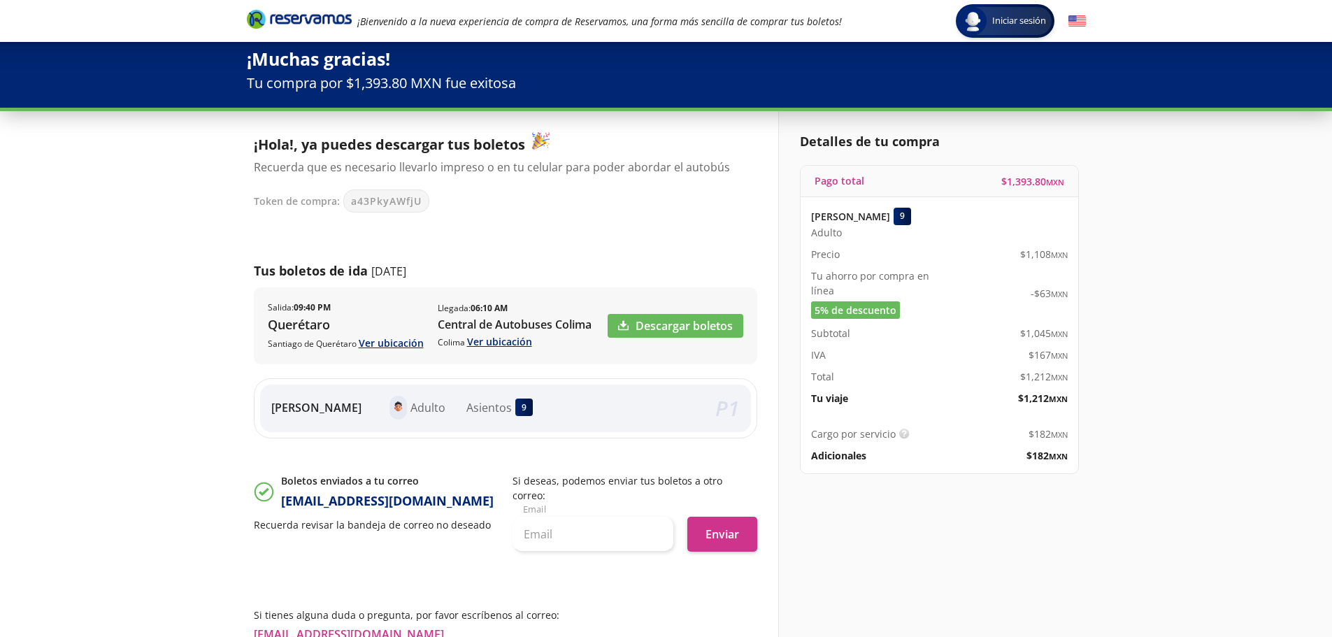
scroll to position [0, 0]
